Goal: Find specific page/section: Find specific page/section

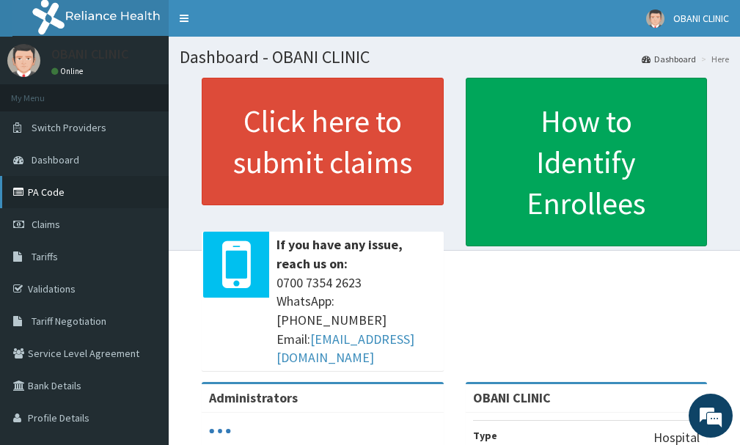
click at [51, 192] on link "PA Code" at bounding box center [84, 192] width 169 height 32
click at [68, 196] on link "PA Code" at bounding box center [84, 192] width 169 height 32
